Goal: Use online tool/utility: Utilize a website feature to perform a specific function

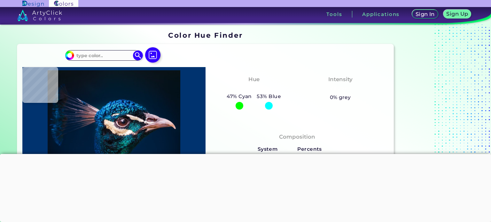
type input "#03a84f"
type input "#03A84F"
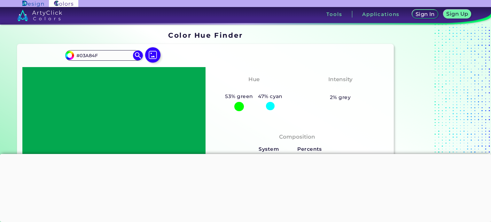
type input "#02a84f"
type input "#02A84F"
type input "#19a84f"
type input "#19A84F"
type input "#ffa84f"
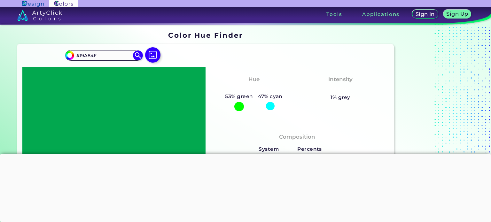
type input "#FFA84F"
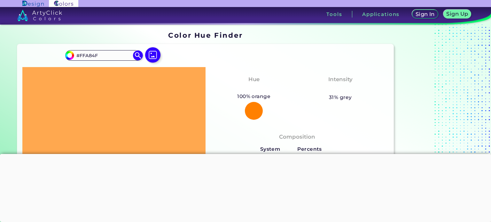
type input "#ff024f"
type input "#FF024F"
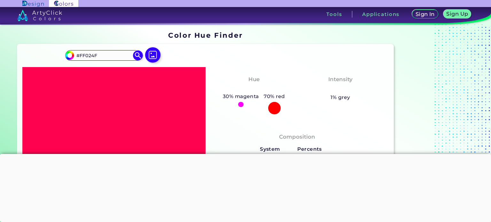
type input "#ff194f"
type input "#FF194F"
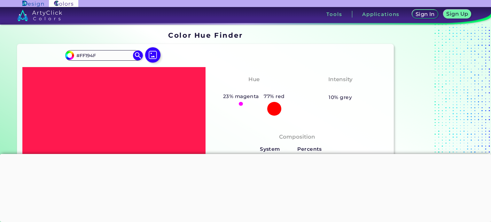
type input "#ffff4f"
type input "#FFFF4F"
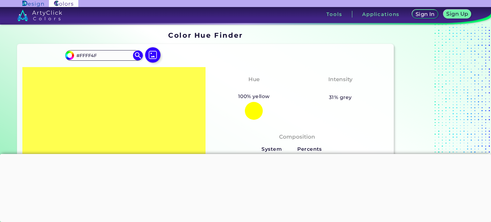
type input "#ffff00"
type input "#FFFF00"
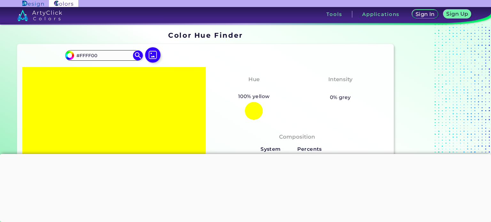
click at [212, 117] on div "Hue Yellow 100% yellow 77% red" at bounding box center [254, 97] width 86 height 50
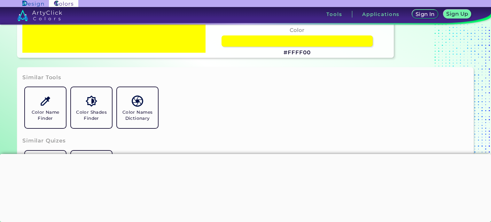
scroll to position [170, 0]
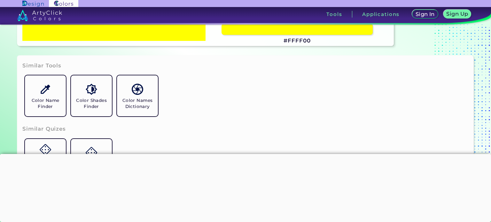
click at [292, 43] on h3 "#FFFF00" at bounding box center [296, 41] width 27 height 8
click at [292, 43] on h3 "#FFFF00 copied" at bounding box center [296, 41] width 27 height 8
copy h3 "#"
click at [292, 42] on h3 "#FFFF00 copied copied" at bounding box center [296, 41] width 27 height 8
click at [292, 42] on h3 "#FFFF00 copied copied copied" at bounding box center [296, 41] width 27 height 8
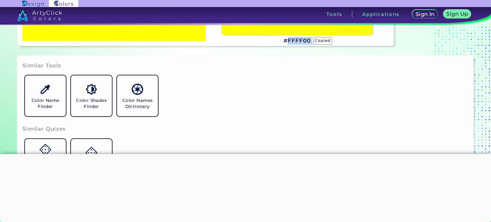
copy h3 "FFFF00 copied"
click at [292, 42] on h3 "#FFFF00 copied copied copied" at bounding box center [296, 41] width 27 height 8
copy h3 "#FFFF00"
click at [303, 42] on h3 "#FFFF00" at bounding box center [296, 41] width 27 height 8
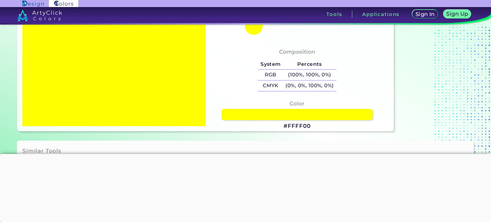
scroll to position [0, 0]
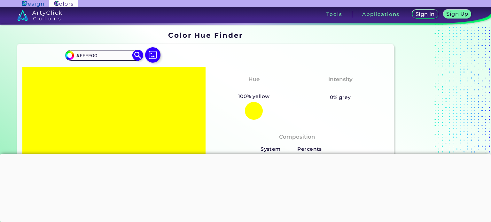
click at [68, 53] on input "#ffff00" at bounding box center [69, 54] width 8 height 8
type input "#02ff00"
type input "#02FF00"
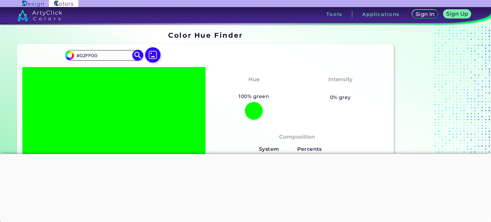
type input "#17ff00"
type input "#17FF00"
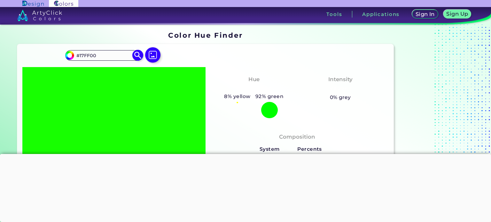
type input "#e6ff00"
type input "#E6FF00"
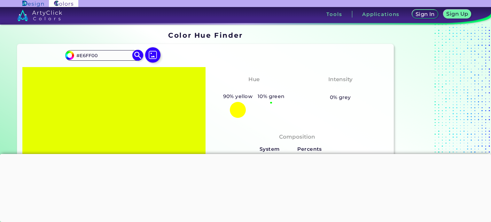
type input "#e60100"
type input "#E60100"
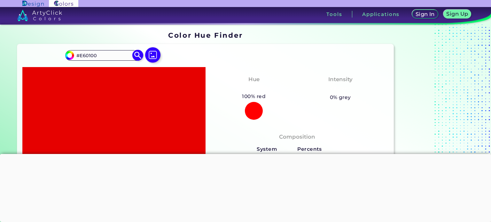
type input "#e60e00"
type input "#E60E00"
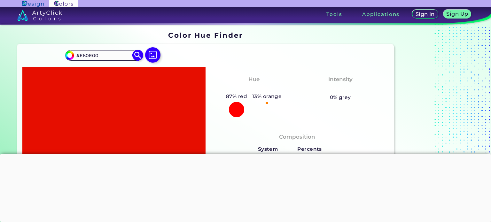
type input "#e68c00"
type input "#E68C00"
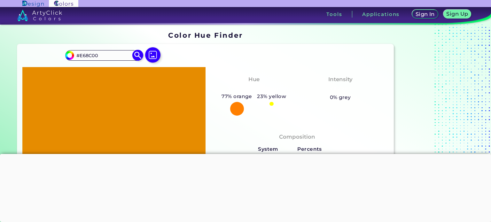
click at [92, 53] on input "#E68C00" at bounding box center [103, 55] width 59 height 9
click at [71, 53] on input "#e68c00" at bounding box center [69, 54] width 8 height 8
type input "#e69100"
type input "#E69100"
type input "#e69105"
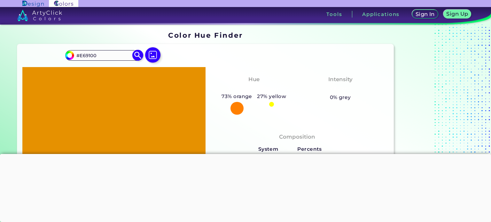
type input "#E69105"
type input "#e69138"
type input "#E69138"
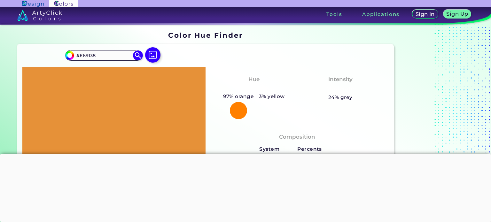
type input "#e69138"
click at [156, 119] on div at bounding box center [113, 139] width 183 height 144
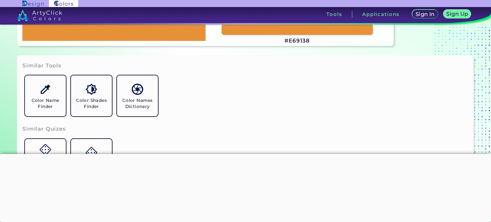
scroll to position [128, 0]
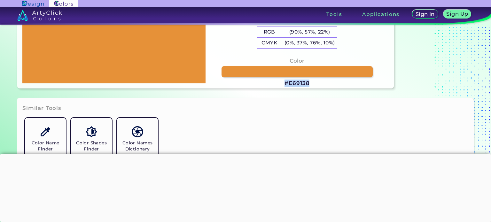
drag, startPoint x: 316, startPoint y: 83, endPoint x: 312, endPoint y: 85, distance: 4.6
click at [312, 85] on div "Color #E69138" at bounding box center [297, 72] width 173 height 37
copy div "#E69138"
